Goal: Transaction & Acquisition: Purchase product/service

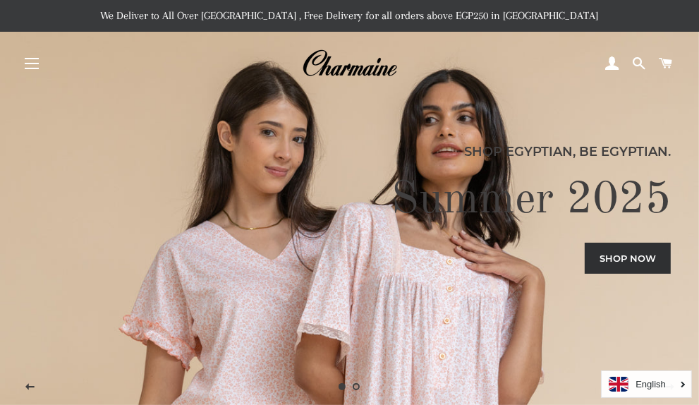
click at [23, 61] on button "Site navigation" at bounding box center [31, 63] width 35 height 35
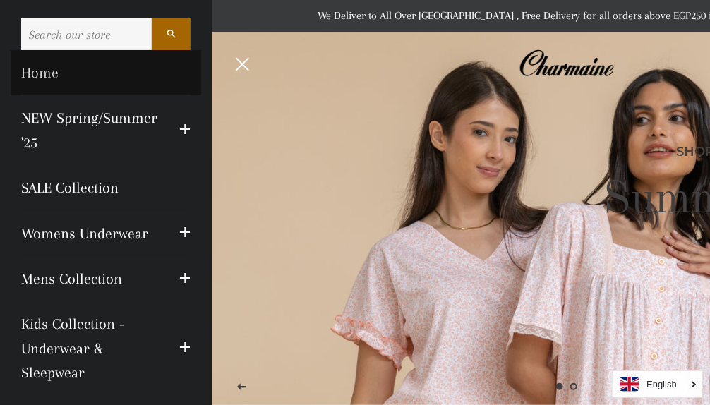
click at [42, 70] on link "Home" at bounding box center [106, 72] width 190 height 45
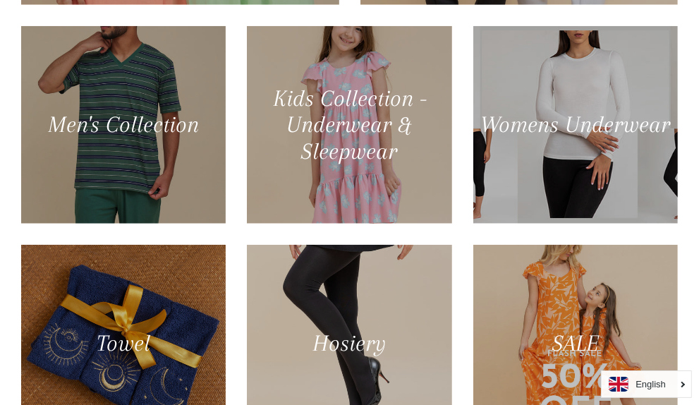
scroll to position [988, 0]
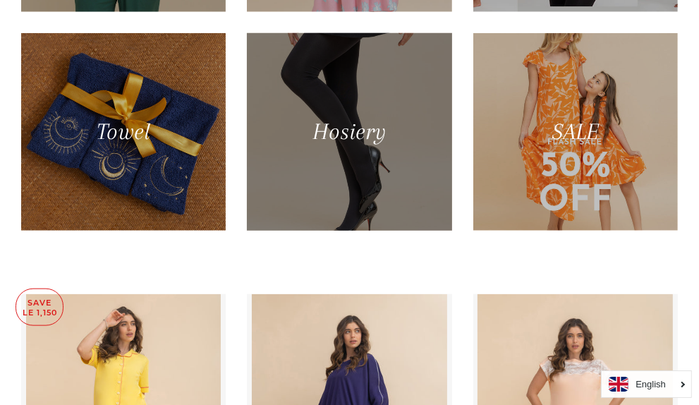
click at [340, 176] on div at bounding box center [349, 131] width 211 height 203
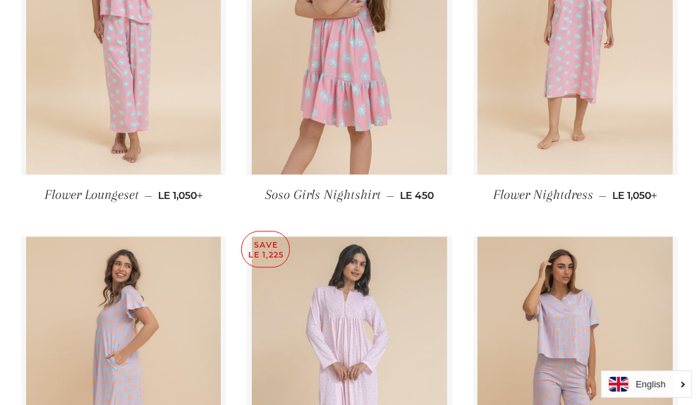
scroll to position [2257, 0]
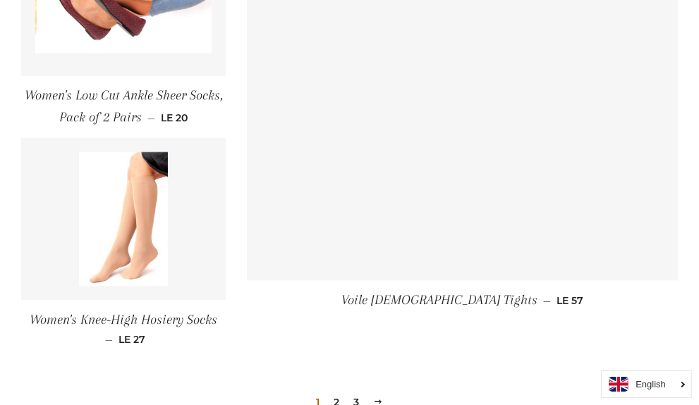
scroll to position [2206, 0]
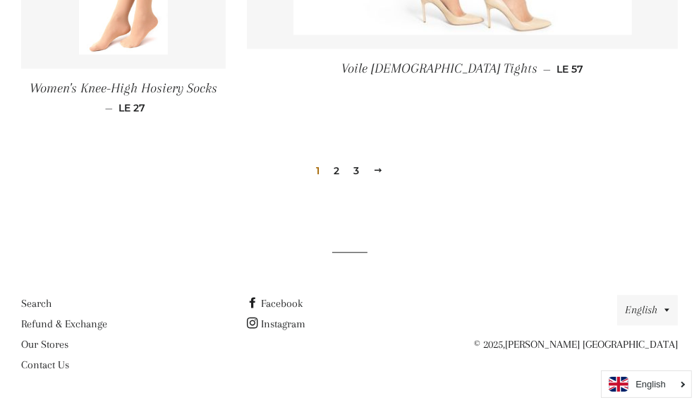
click at [337, 169] on link "2" at bounding box center [336, 170] width 17 height 21
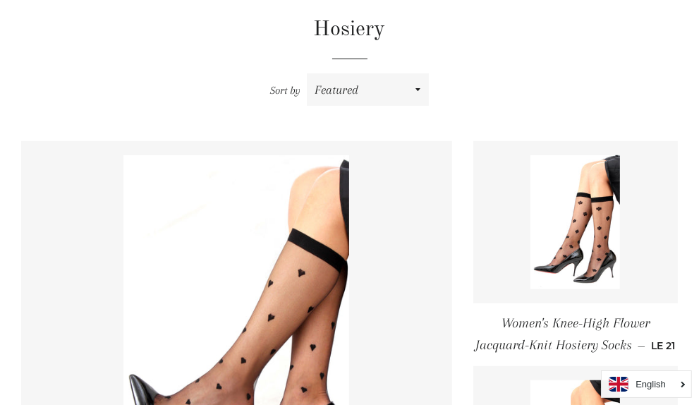
scroll to position [90, 0]
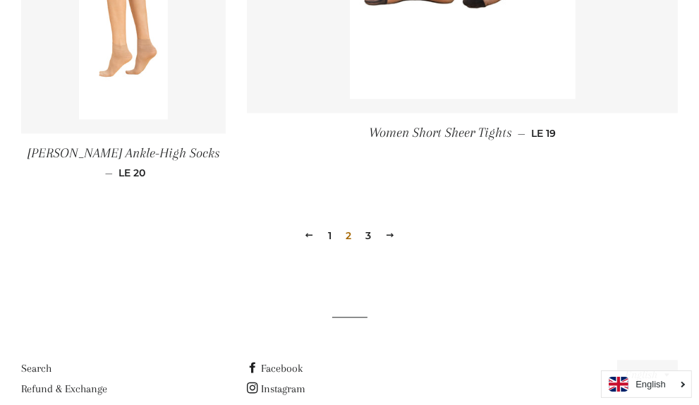
scroll to position [2162, 0]
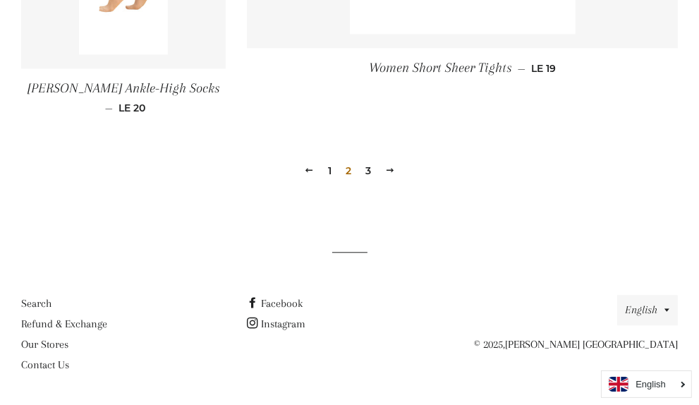
click at [367, 169] on link "3" at bounding box center [368, 170] width 17 height 21
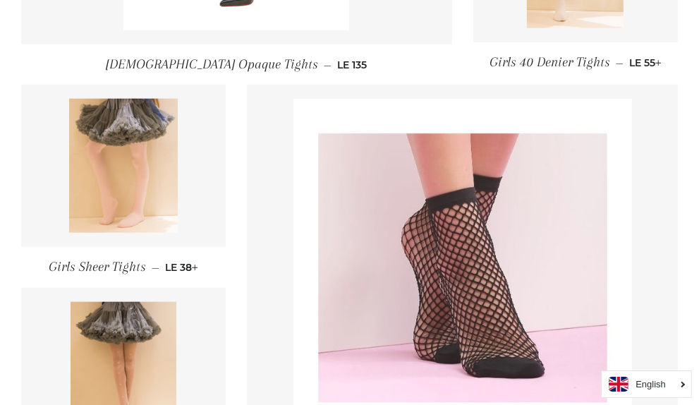
scroll to position [892, 0]
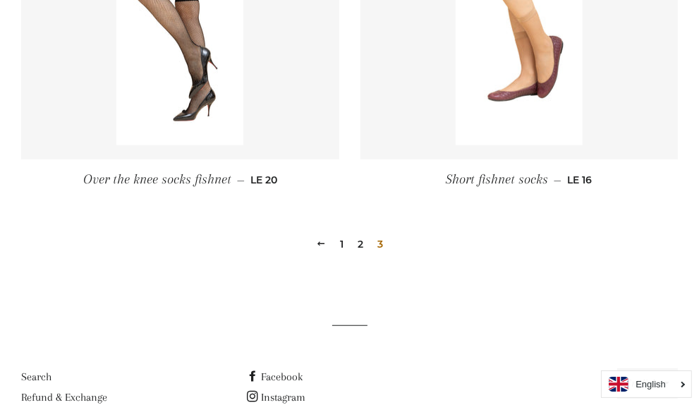
scroll to position [717, 0]
